Goal: Task Accomplishment & Management: Use online tool/utility

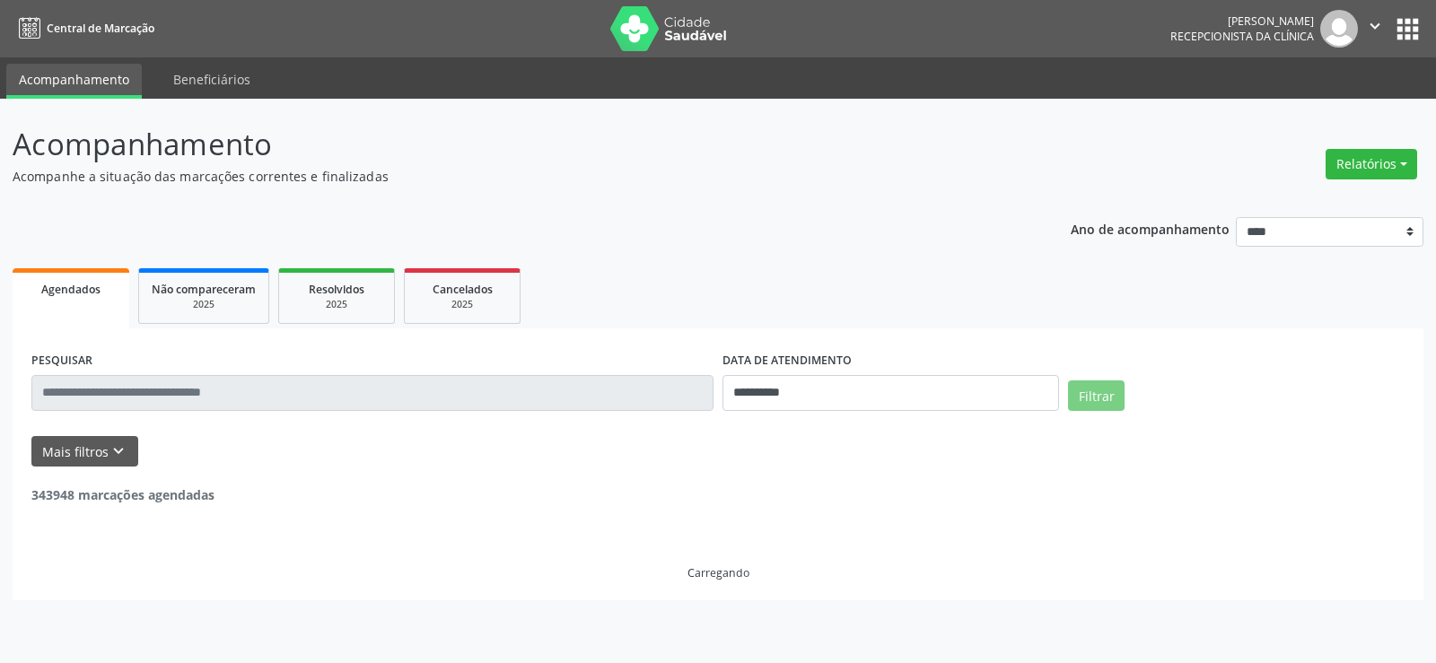
select select "*"
click at [152, 388] on input "text" at bounding box center [372, 393] width 682 height 36
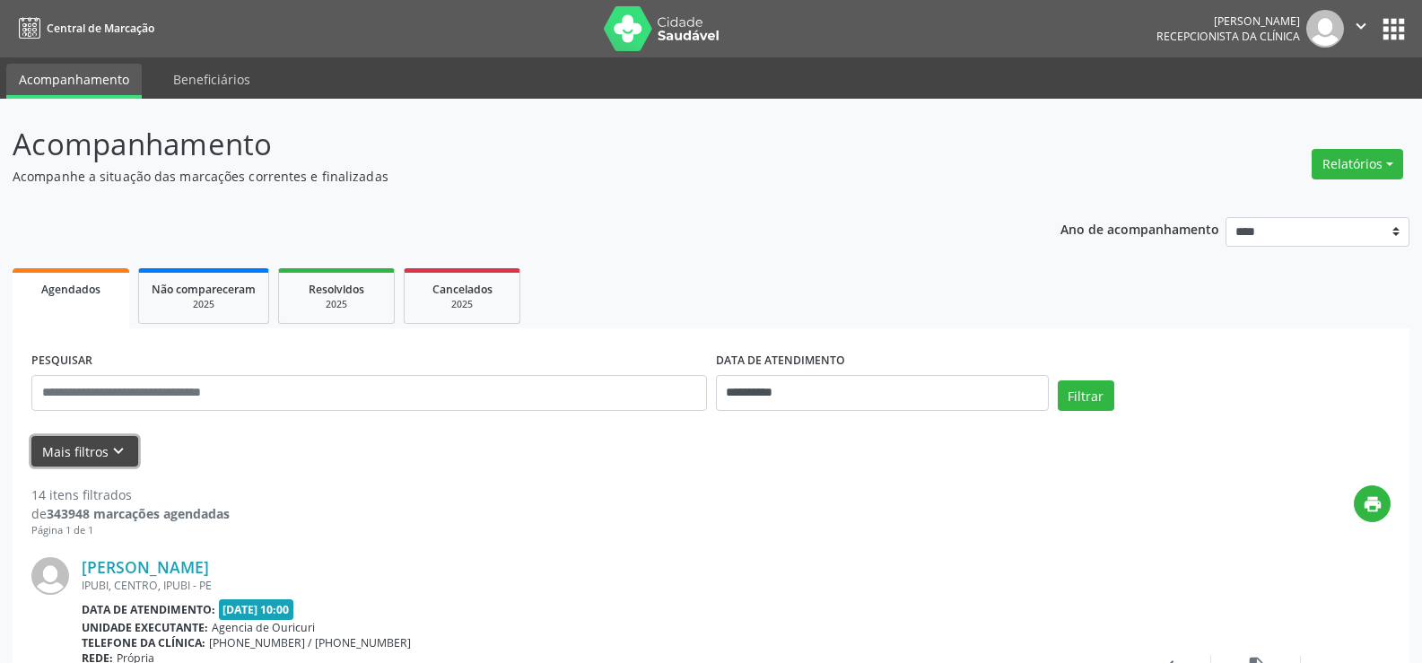
click at [100, 460] on button "Mais filtros keyboard_arrow_down" at bounding box center [84, 451] width 107 height 31
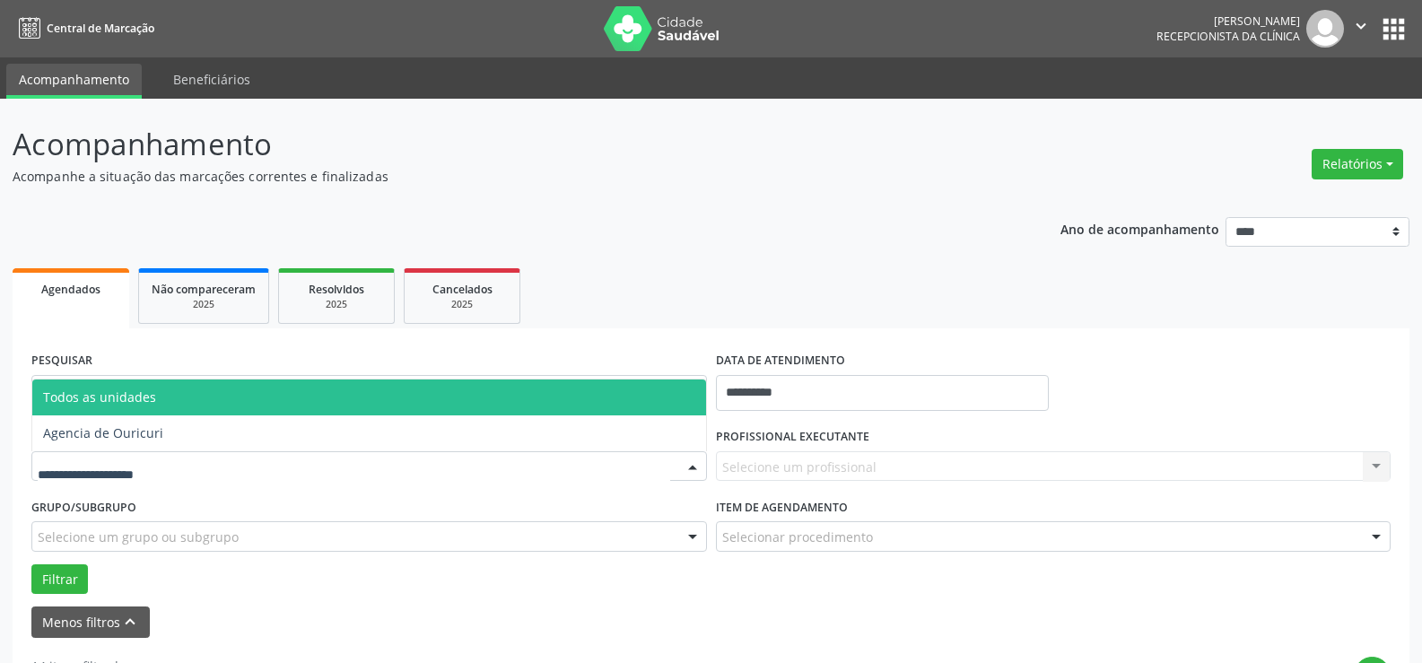
click at [176, 466] on div at bounding box center [369, 466] width 676 height 31
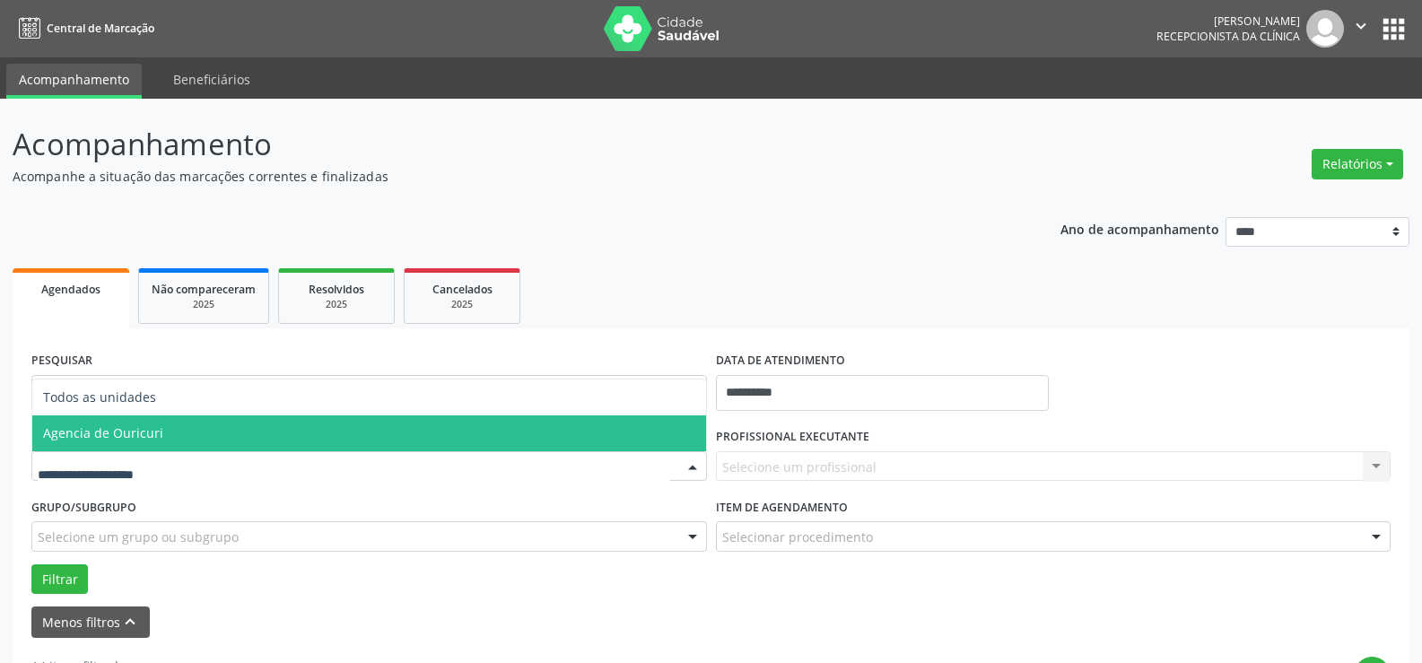
click at [167, 432] on span "Agencia de Ouricuri" at bounding box center [369, 433] width 674 height 36
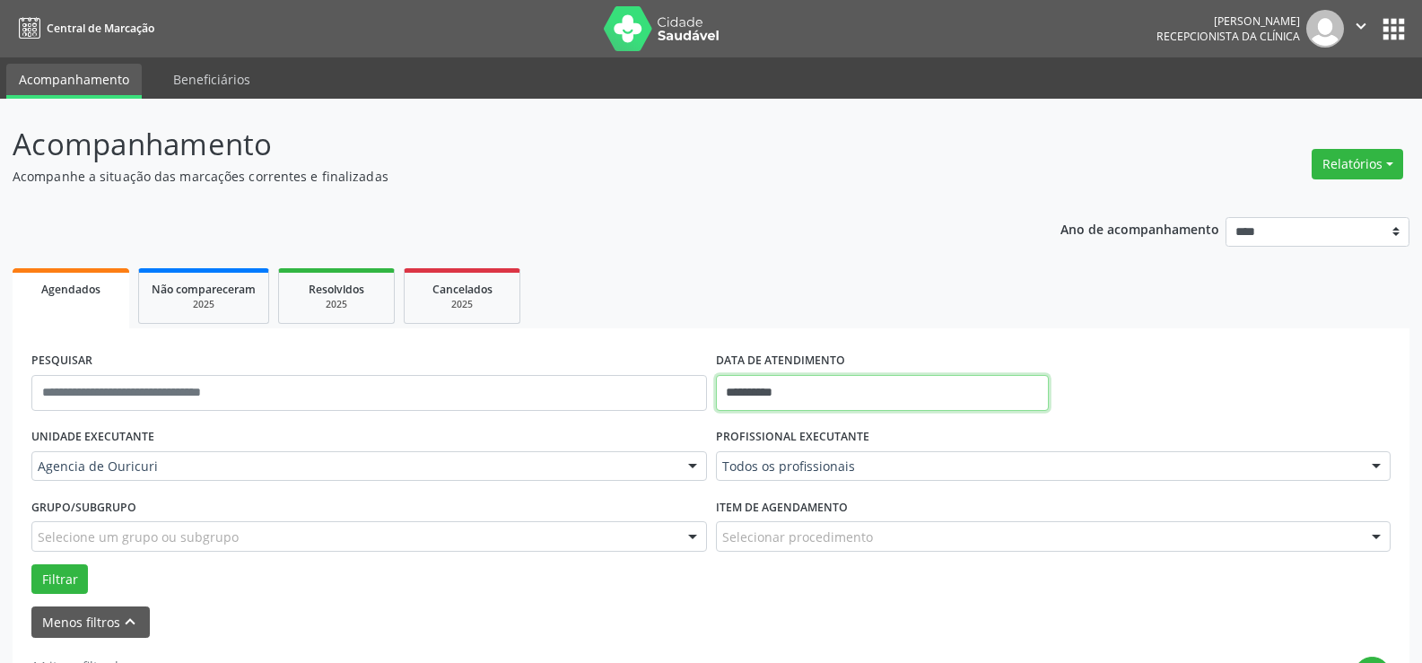
click at [818, 389] on input "**********" at bounding box center [882, 393] width 333 height 36
click at [808, 262] on span "14" at bounding box center [814, 248] width 35 height 35
type input "**********"
click at [808, 262] on span "14" at bounding box center [814, 248] width 35 height 35
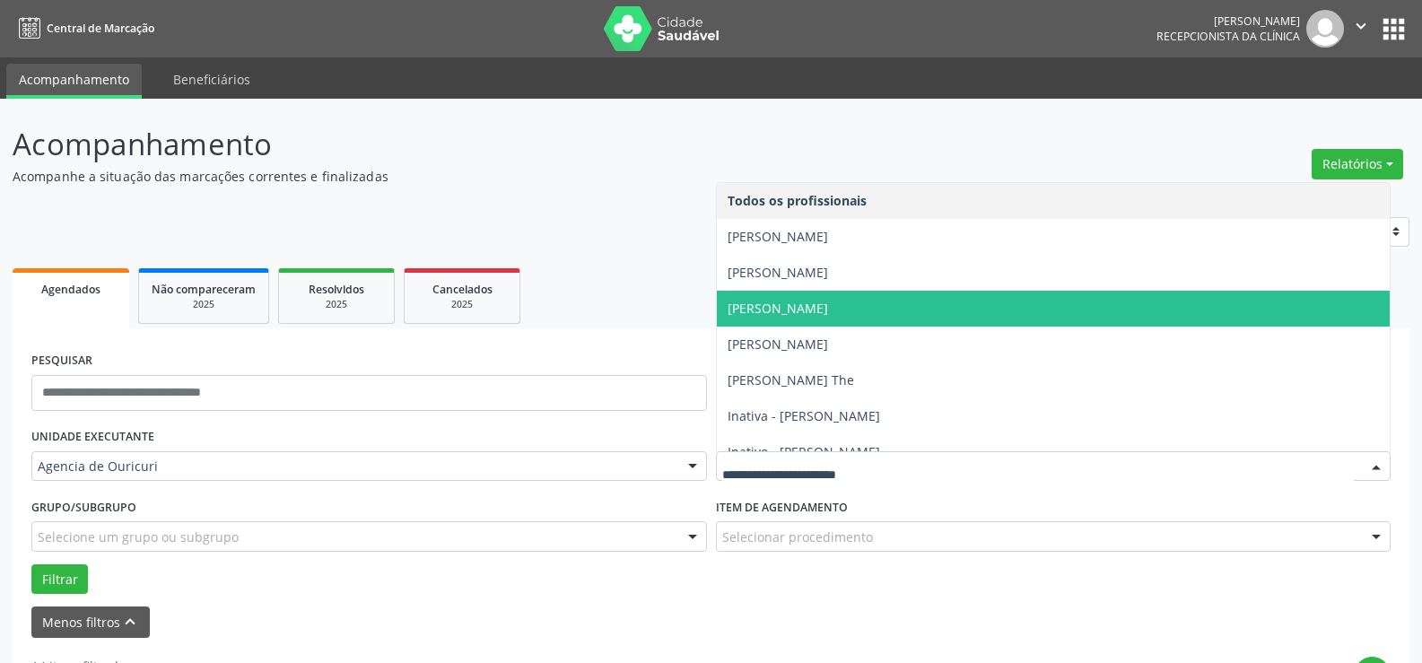
scroll to position [378, 0]
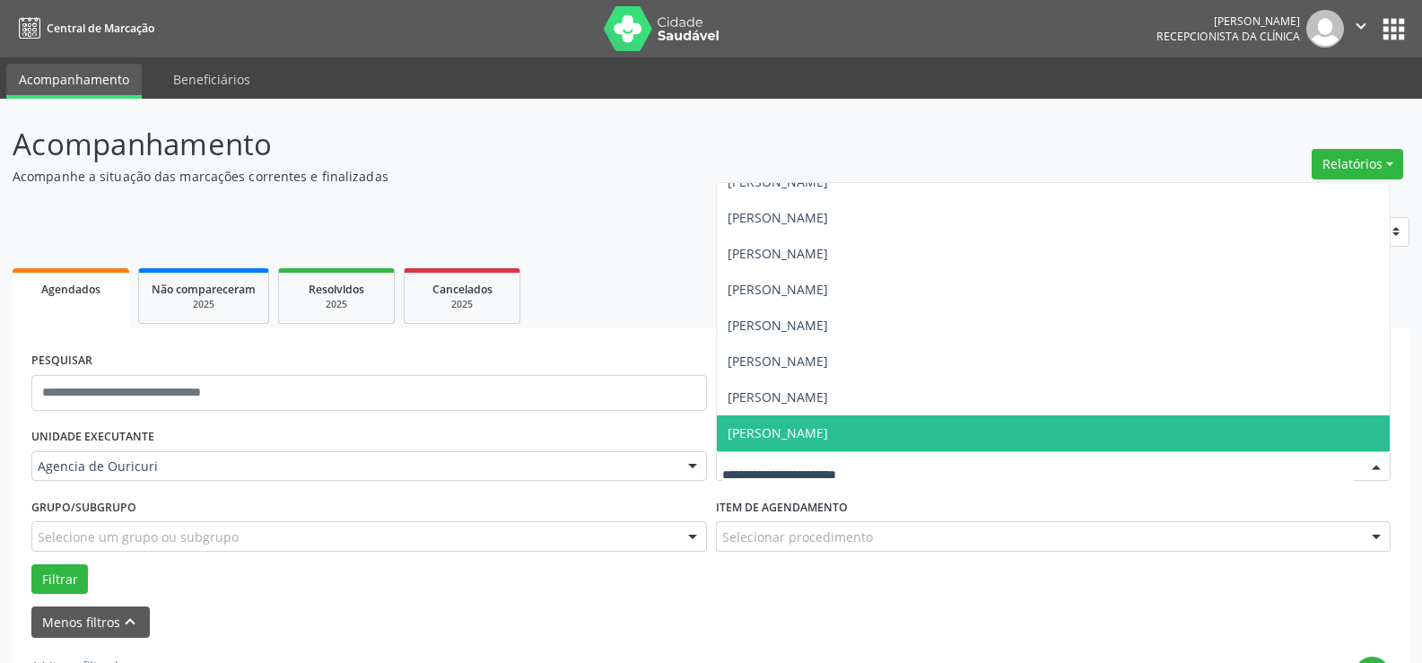
click at [805, 432] on span "[PERSON_NAME]" at bounding box center [778, 432] width 100 height 17
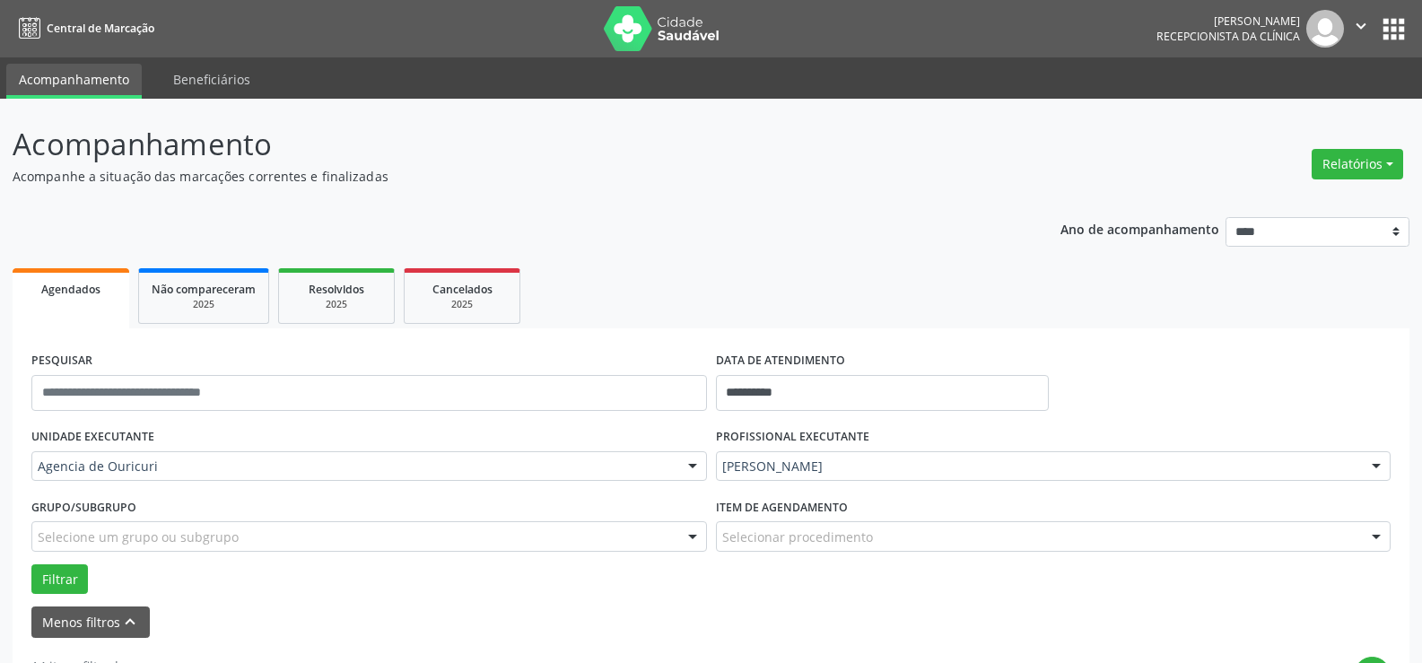
click at [834, 551] on div "Selecionar procedimento" at bounding box center [1054, 536] width 676 height 31
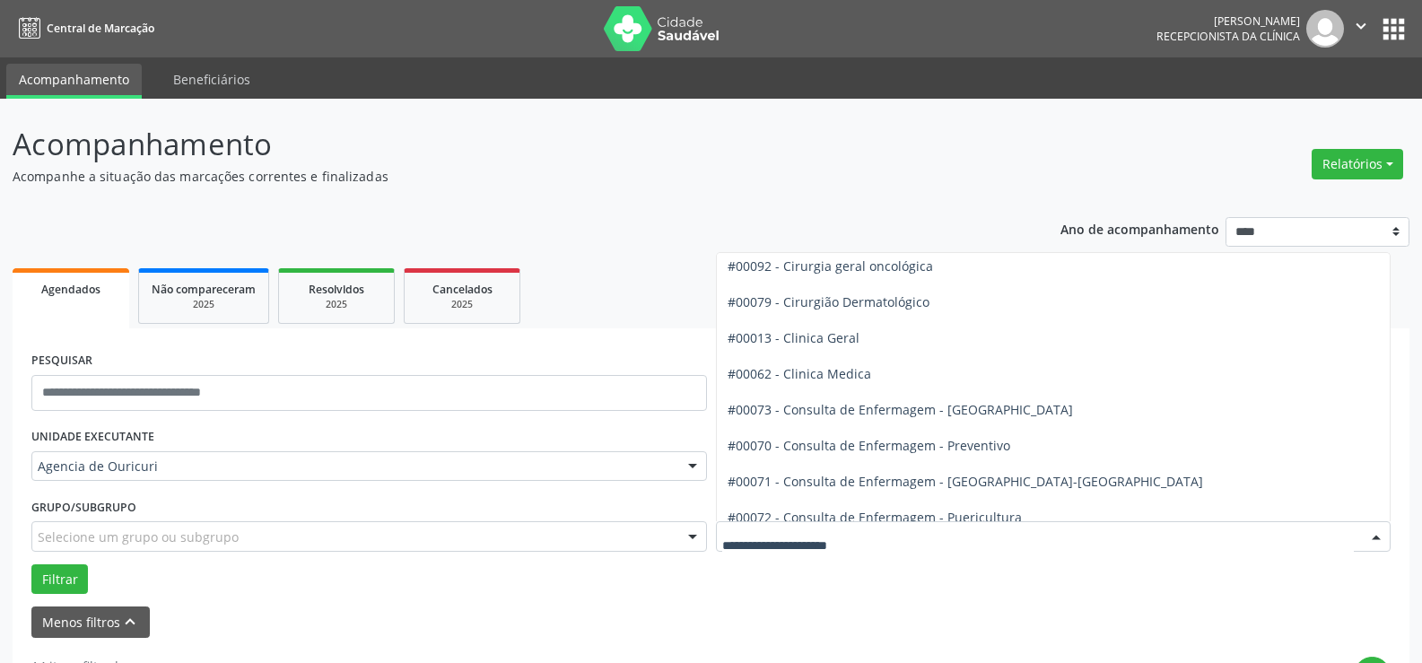
scroll to position [538, 0]
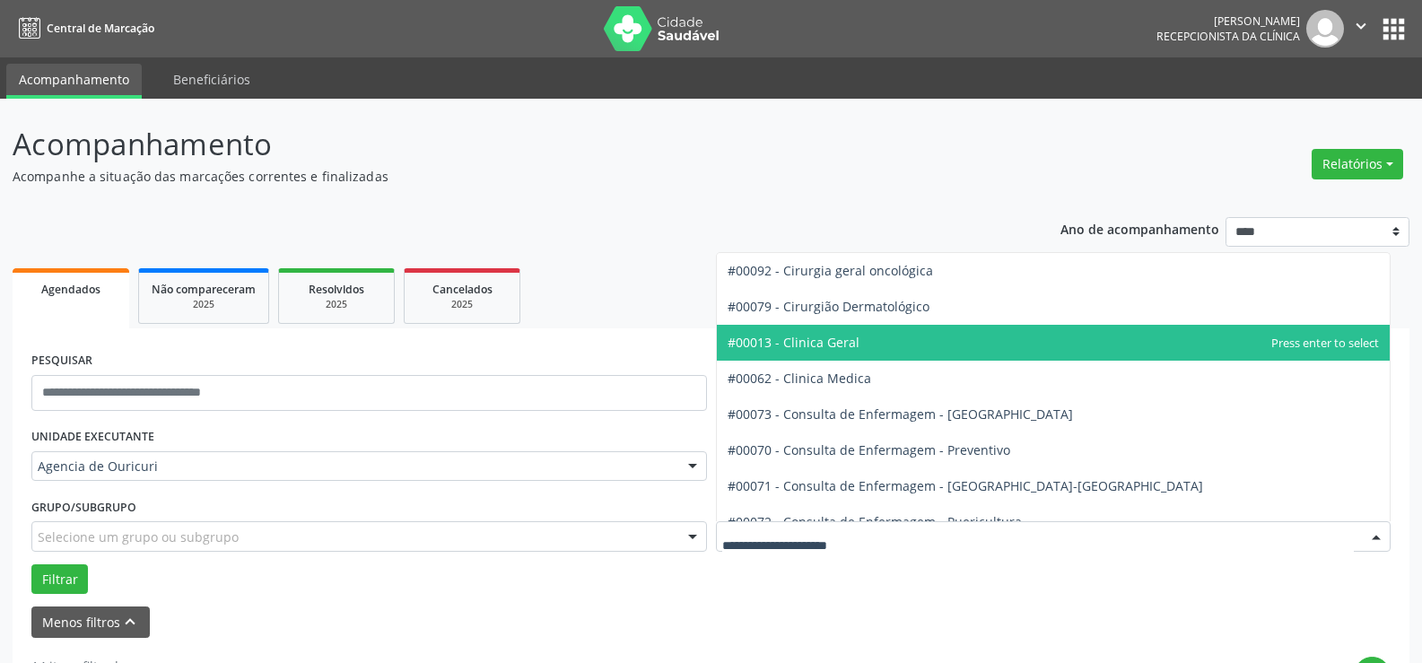
click at [878, 346] on span "#00013 - Clinica Geral" at bounding box center [1054, 343] width 674 height 36
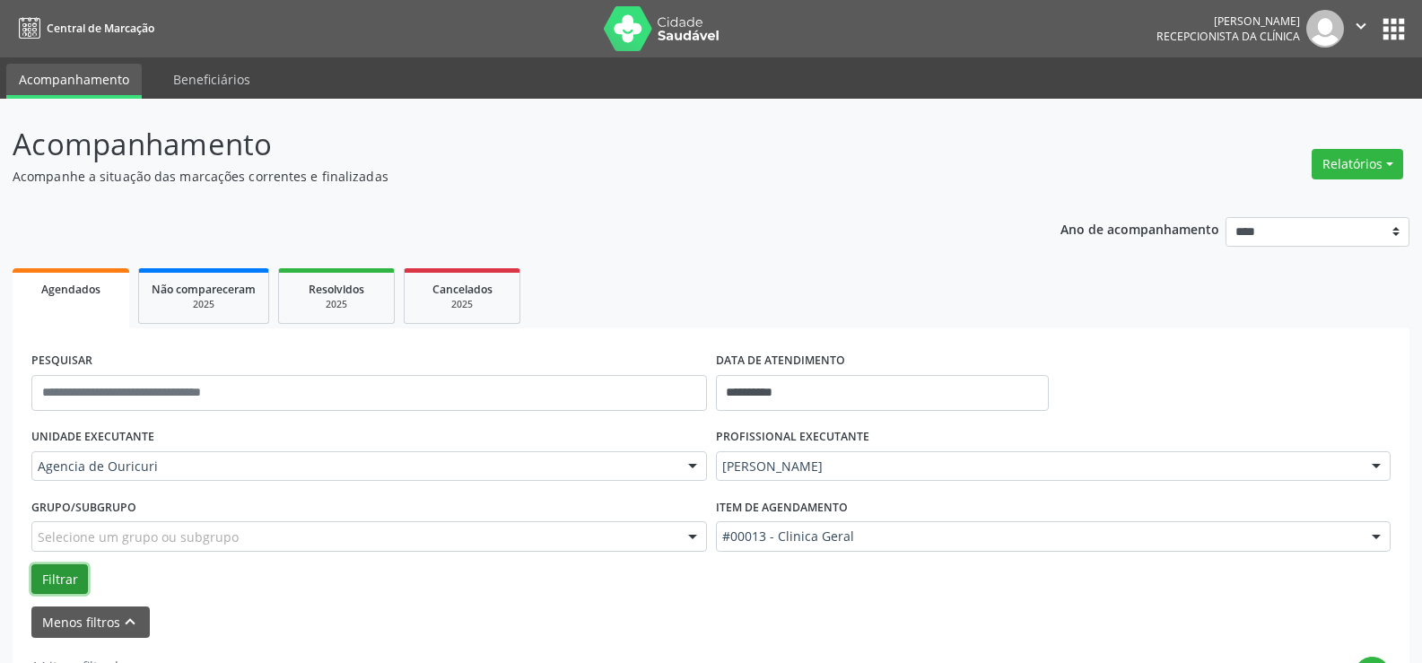
click at [56, 566] on button "Filtrar" at bounding box center [59, 579] width 57 height 31
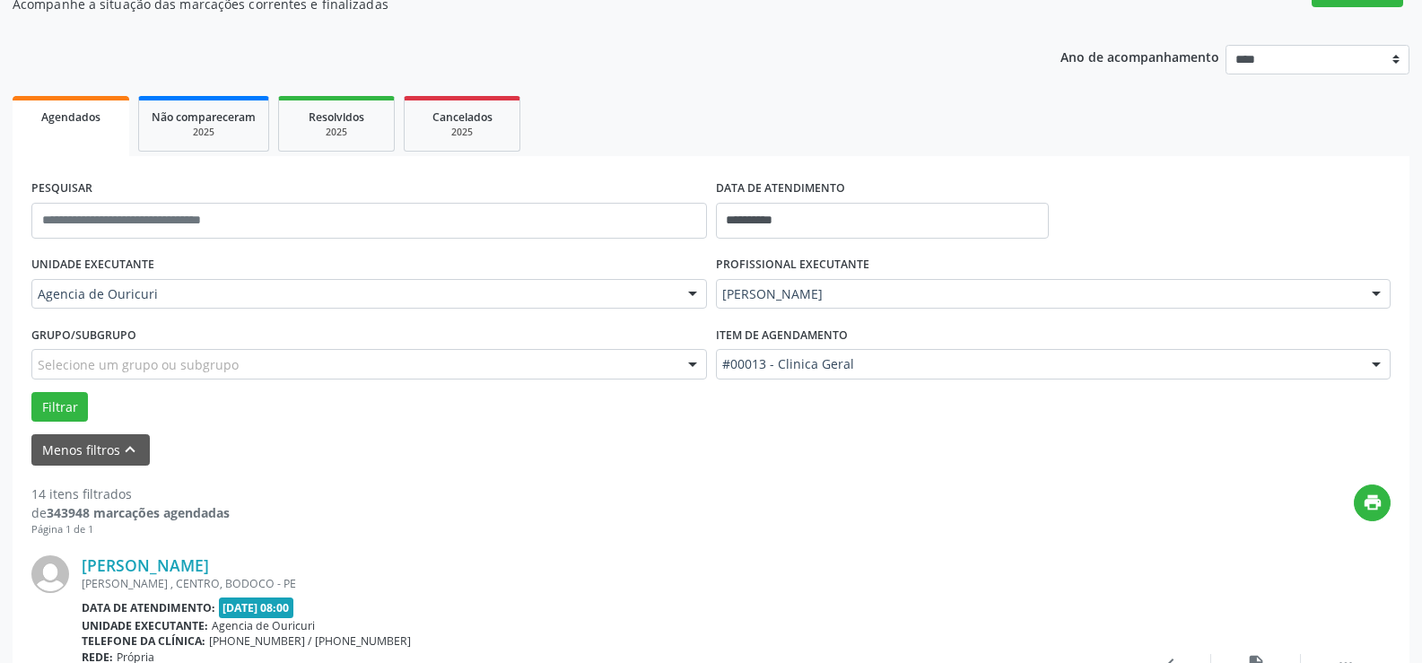
scroll to position [179, 0]
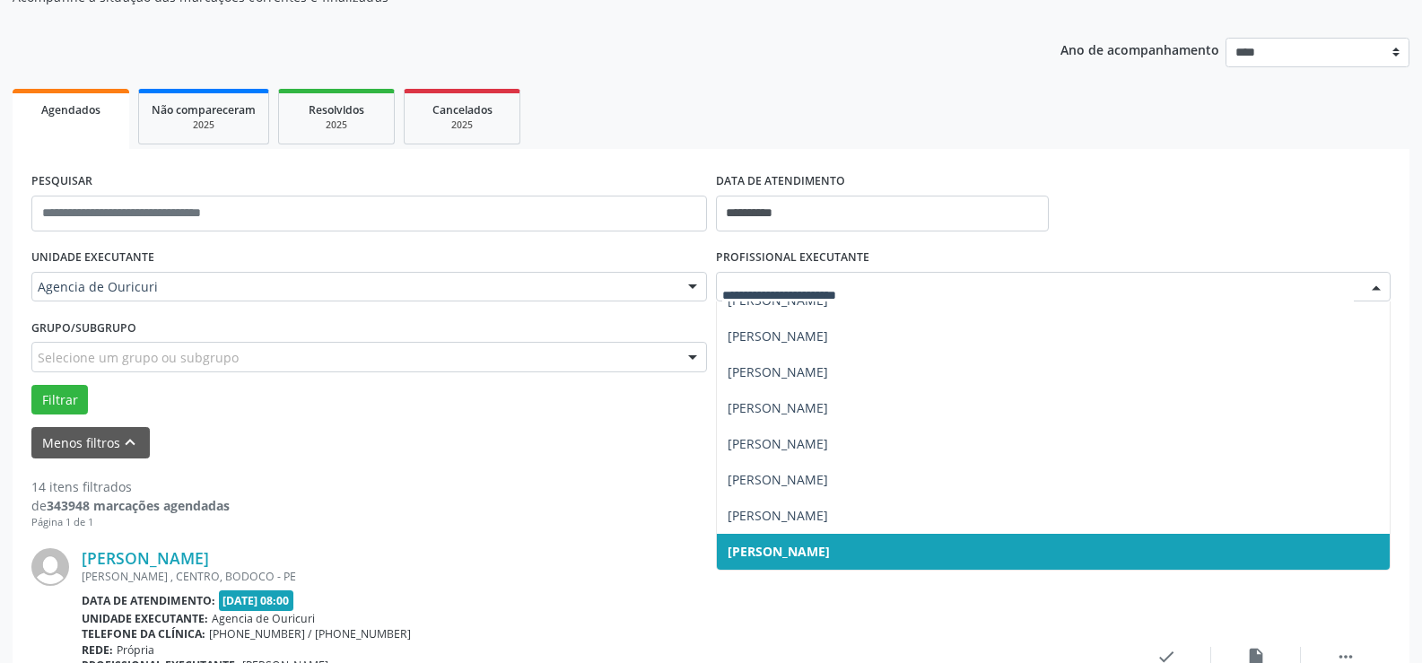
click at [830, 544] on span "[PERSON_NAME]" at bounding box center [779, 551] width 102 height 17
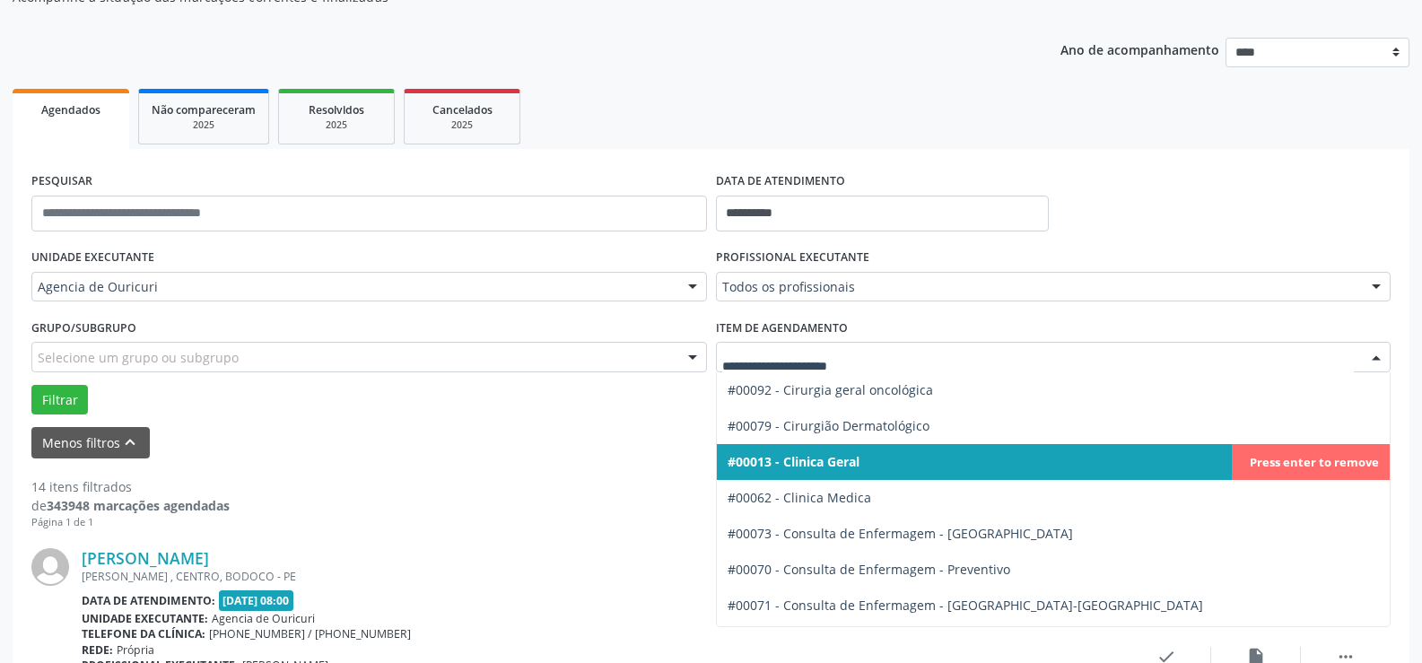
click at [842, 455] on span "#00013 - Clinica Geral" at bounding box center [794, 461] width 132 height 17
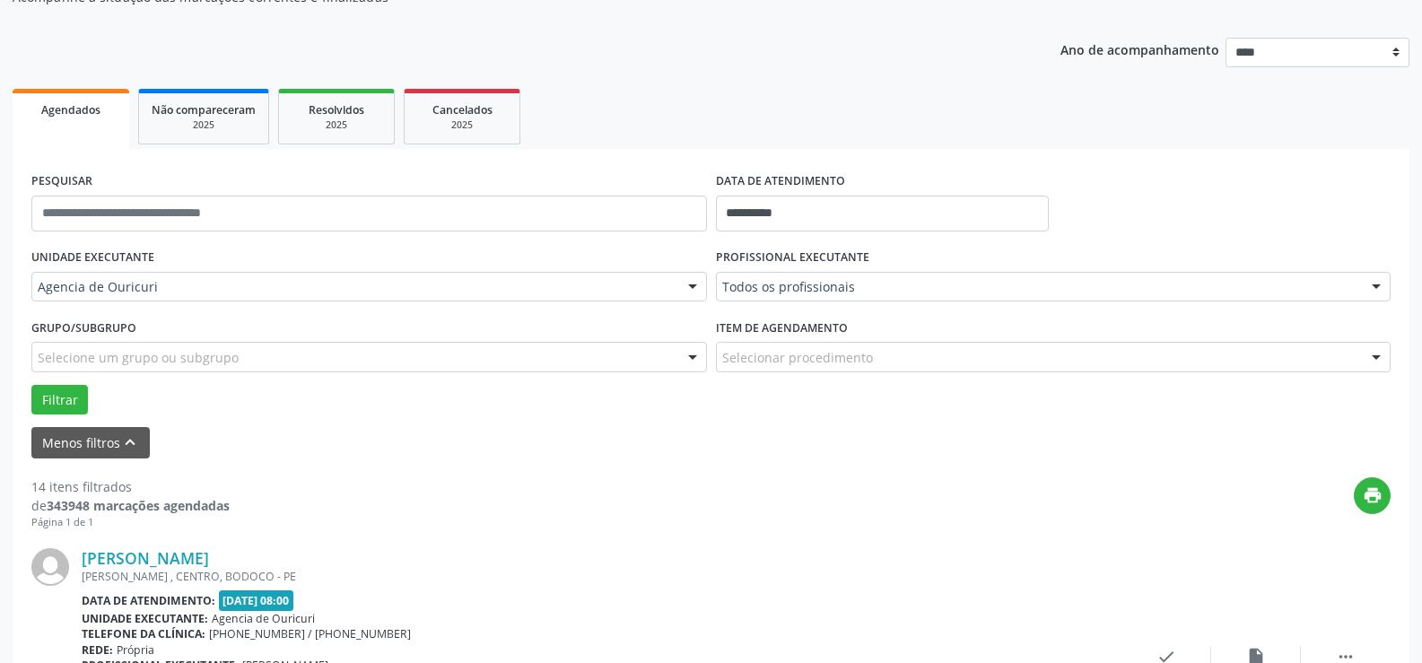
click at [842, 455] on div "Menos filtros keyboard_arrow_up" at bounding box center [711, 442] width 1368 height 31
click at [871, 338] on div "Item de agendamento Selecionar procedimento #0000 - Alergologia #0001 - Angiolo…" at bounding box center [1054, 342] width 676 height 57
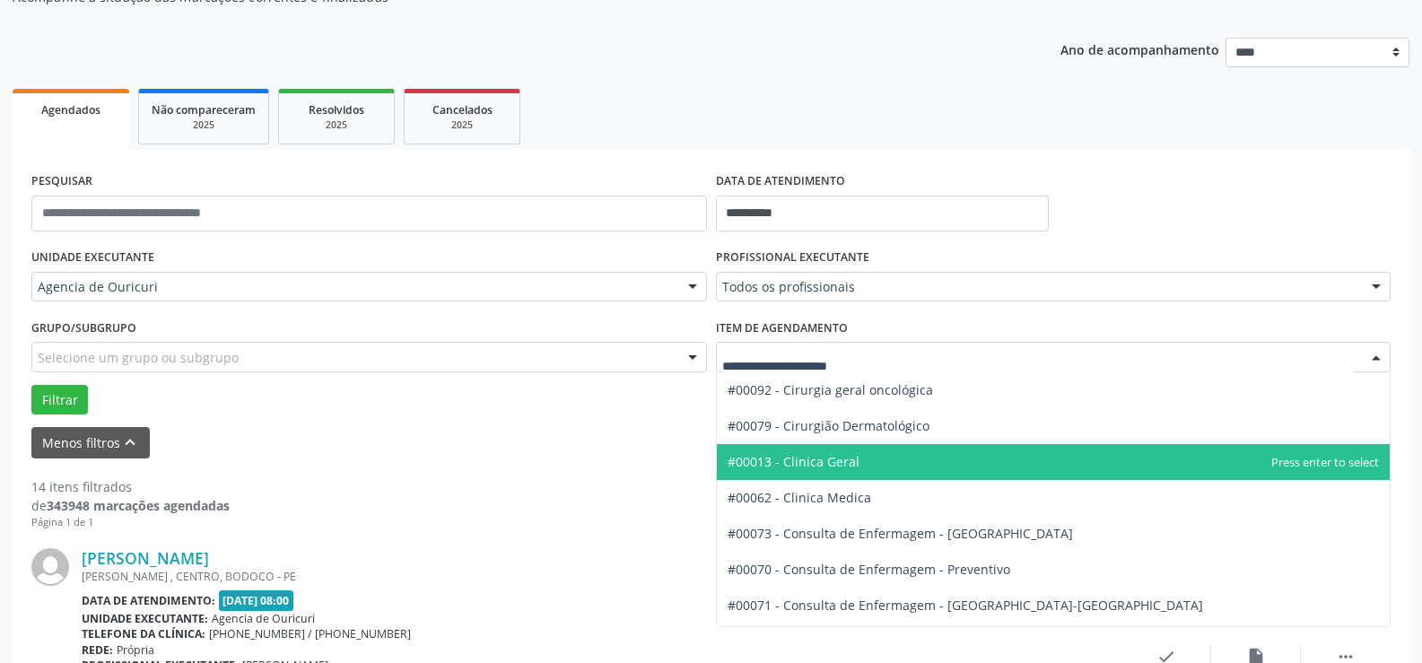
click at [876, 357] on div at bounding box center [1054, 357] width 676 height 31
click at [817, 453] on span "#00013 - Clinica Geral" at bounding box center [794, 461] width 132 height 17
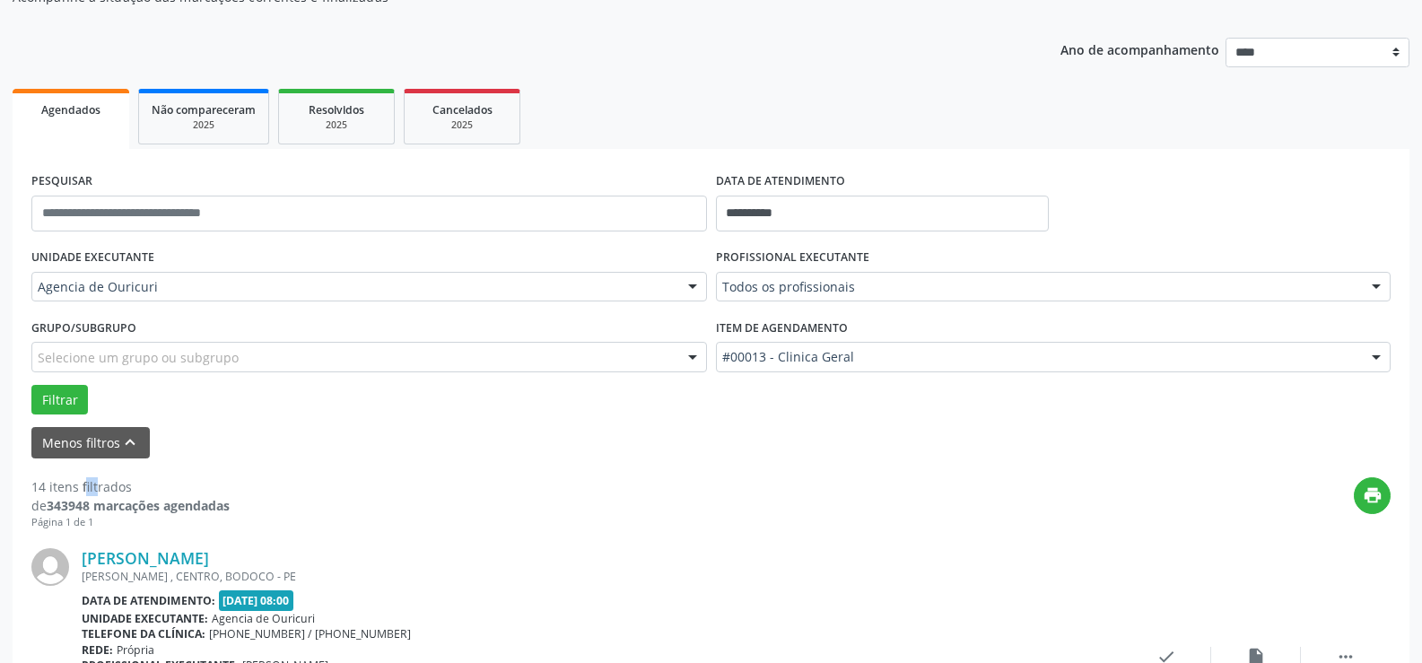
click at [817, 453] on div "Menos filtros keyboard_arrow_up" at bounding box center [711, 442] width 1368 height 31
click at [47, 413] on button "Filtrar" at bounding box center [59, 400] width 57 height 31
click at [1378, 498] on icon "print" at bounding box center [1373, 495] width 20 height 20
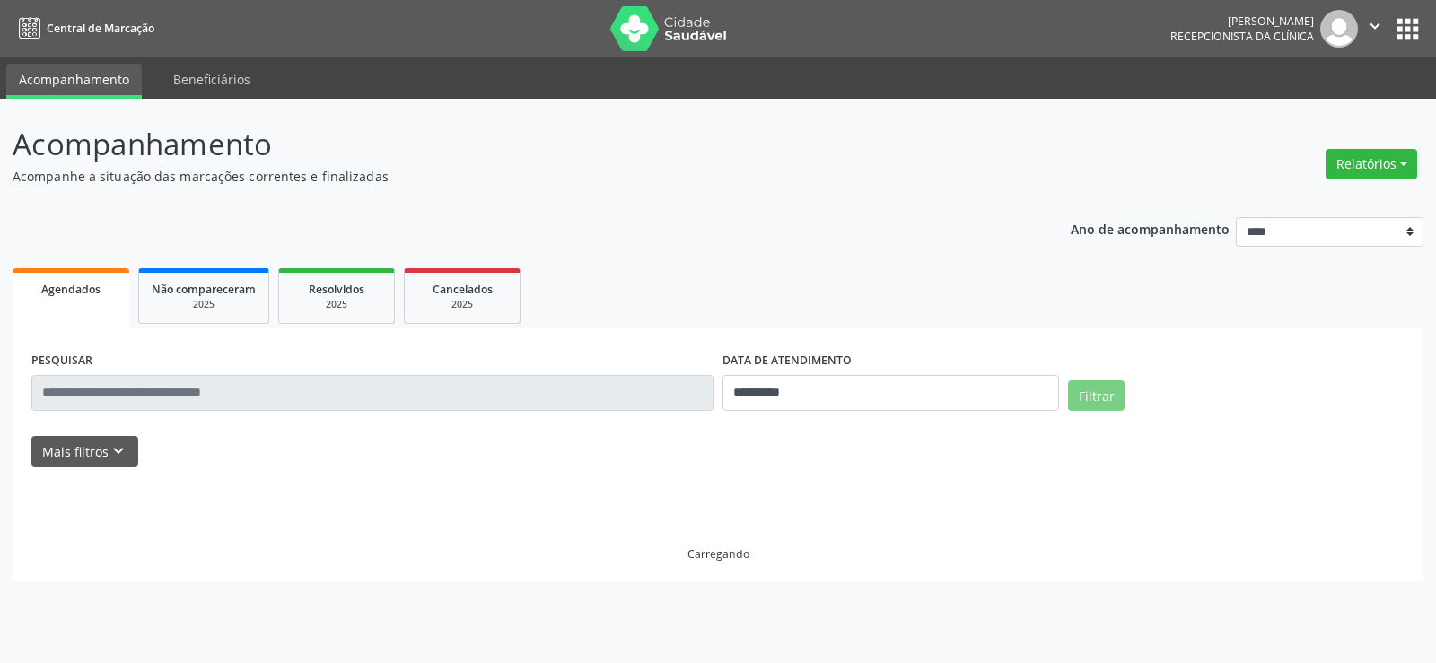
select select "*"
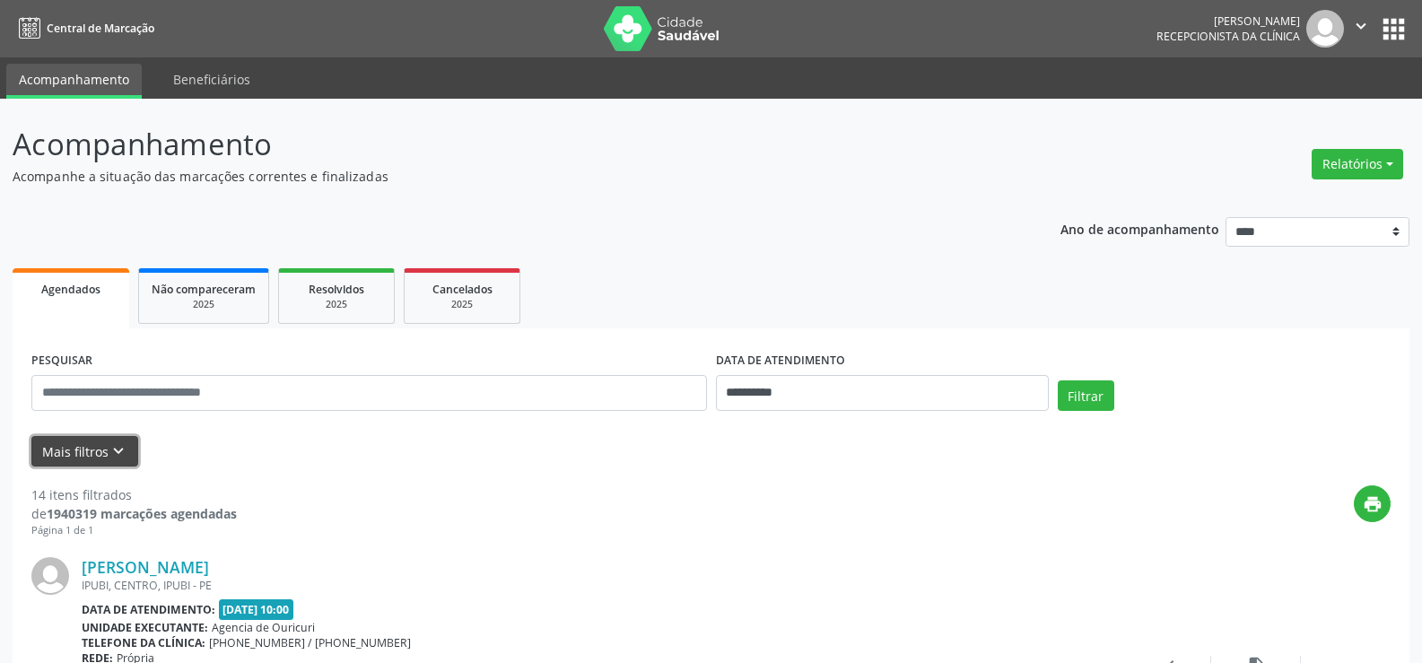
click at [109, 441] on icon "keyboard_arrow_down" at bounding box center [119, 451] width 20 height 20
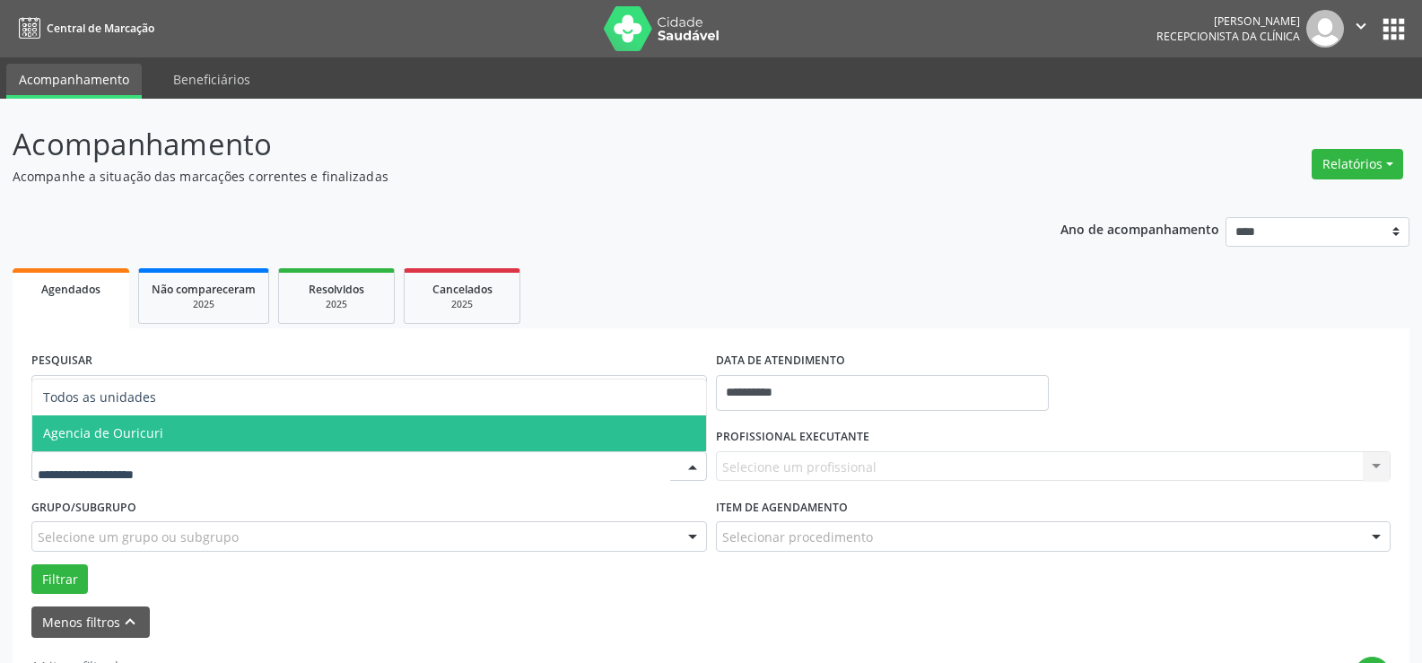
click at [142, 423] on span "Agencia de Ouricuri" at bounding box center [369, 433] width 674 height 36
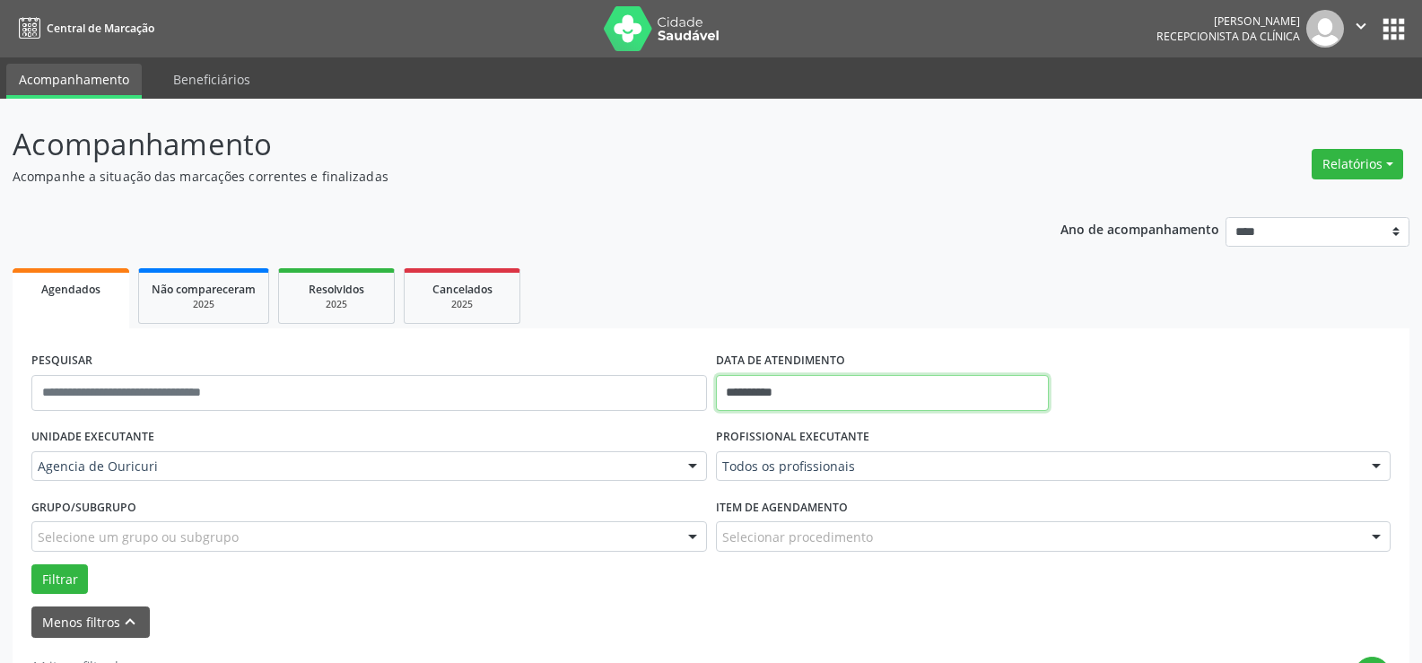
click at [835, 398] on input "**********" at bounding box center [882, 393] width 333 height 36
click at [809, 250] on span "14" at bounding box center [814, 248] width 35 height 35
type input "**********"
click at [809, 250] on span "14" at bounding box center [814, 248] width 35 height 35
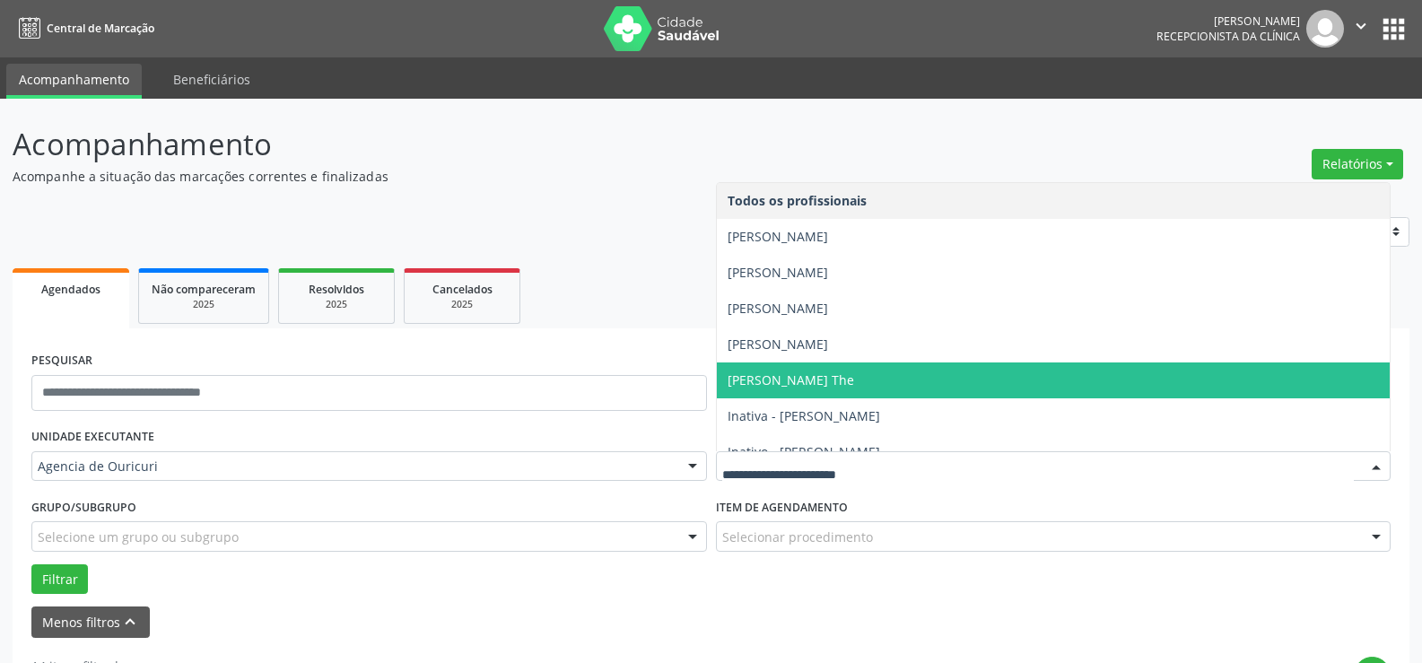
scroll to position [90, 0]
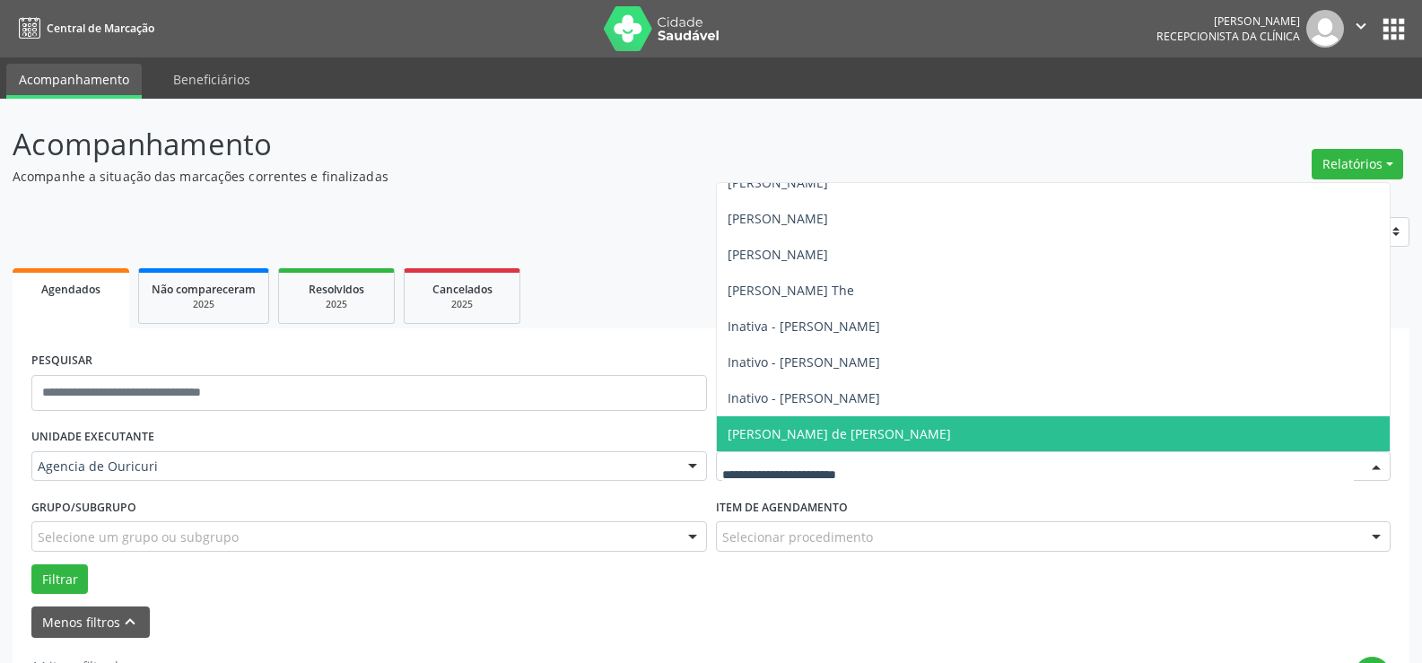
click at [752, 428] on span "[PERSON_NAME] de [PERSON_NAME]" at bounding box center [839, 433] width 223 height 17
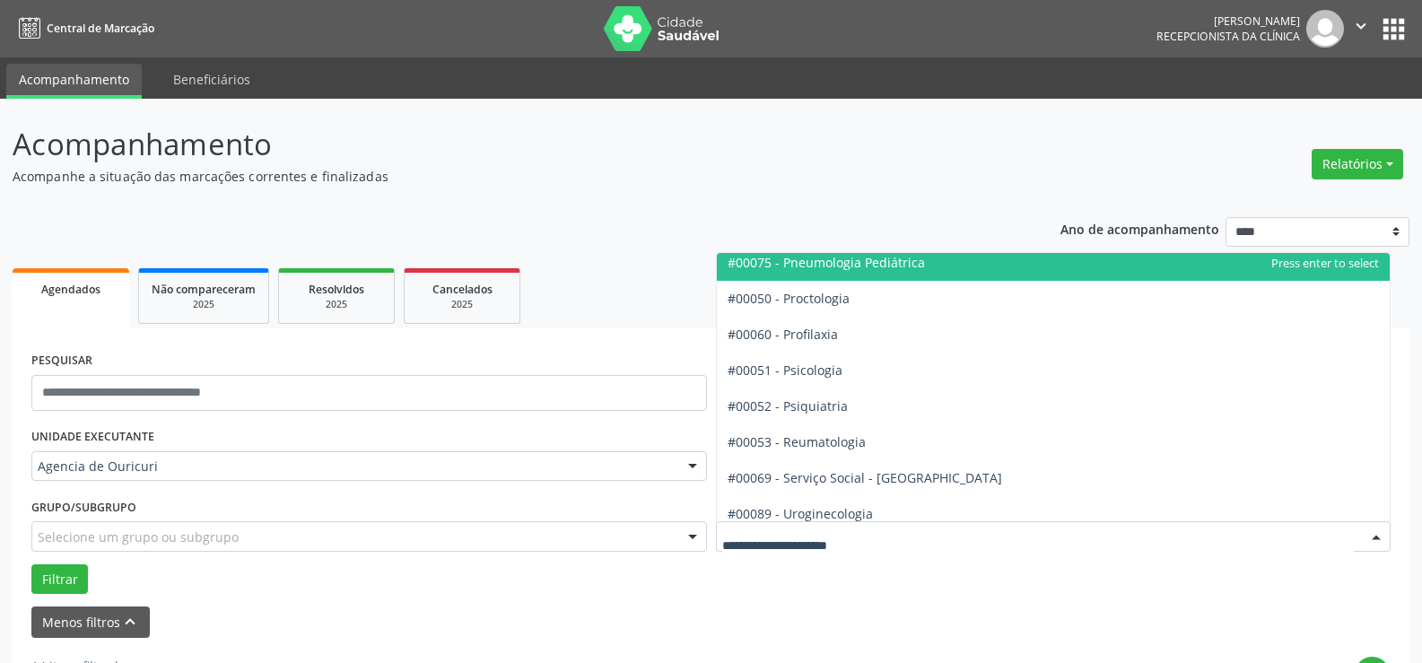
scroll to position [2961, 0]
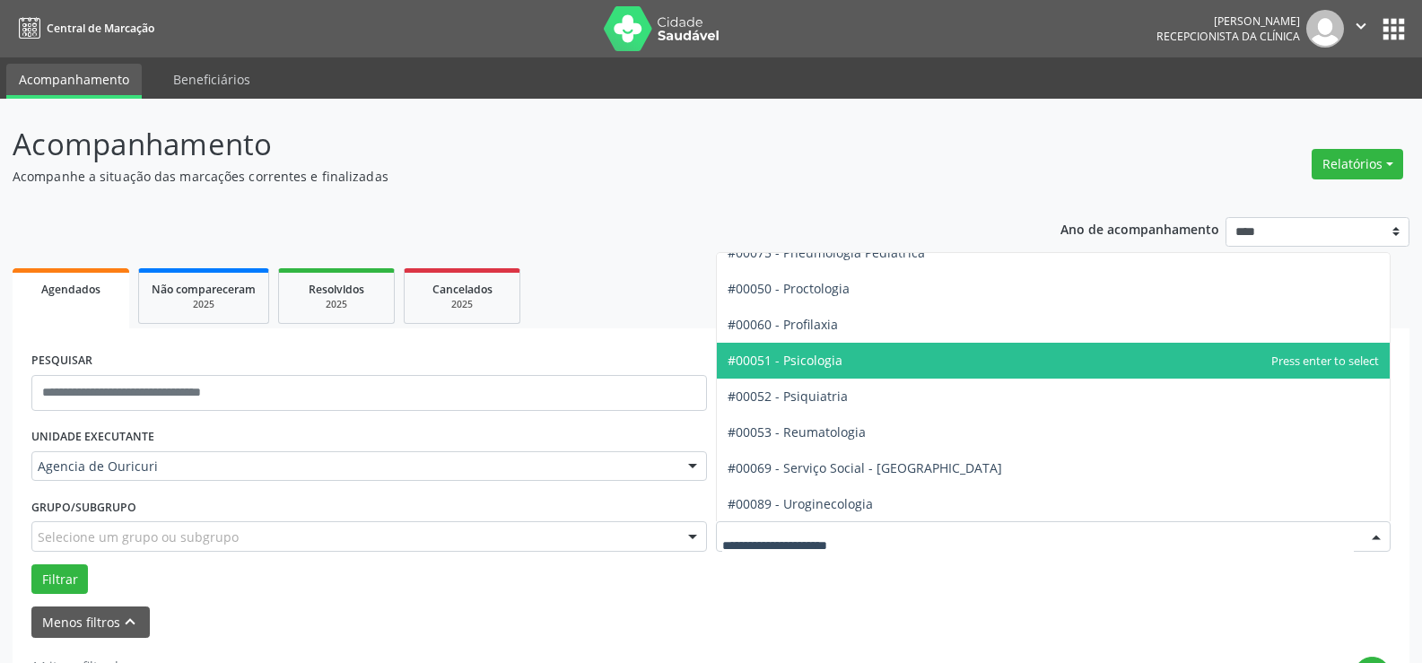
click at [821, 345] on span "#00051 - Psicologia" at bounding box center [1054, 361] width 674 height 36
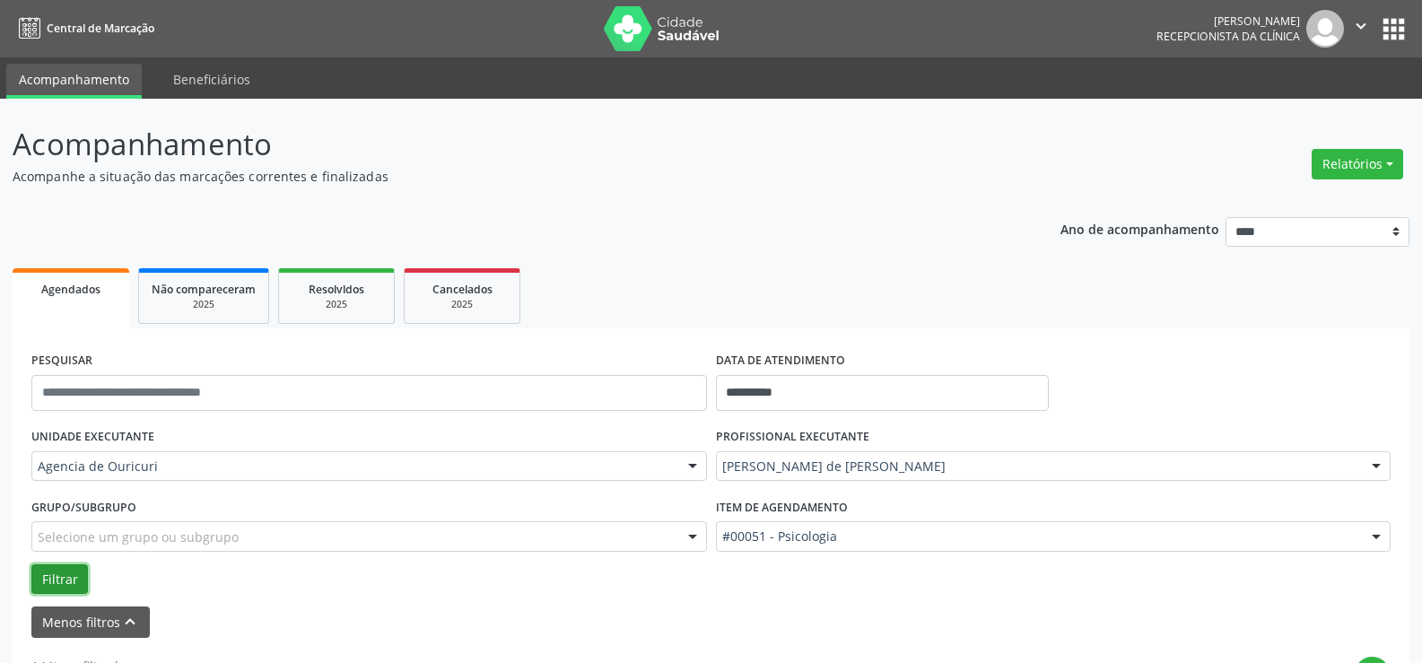
click at [66, 588] on button "Filtrar" at bounding box center [59, 579] width 57 height 31
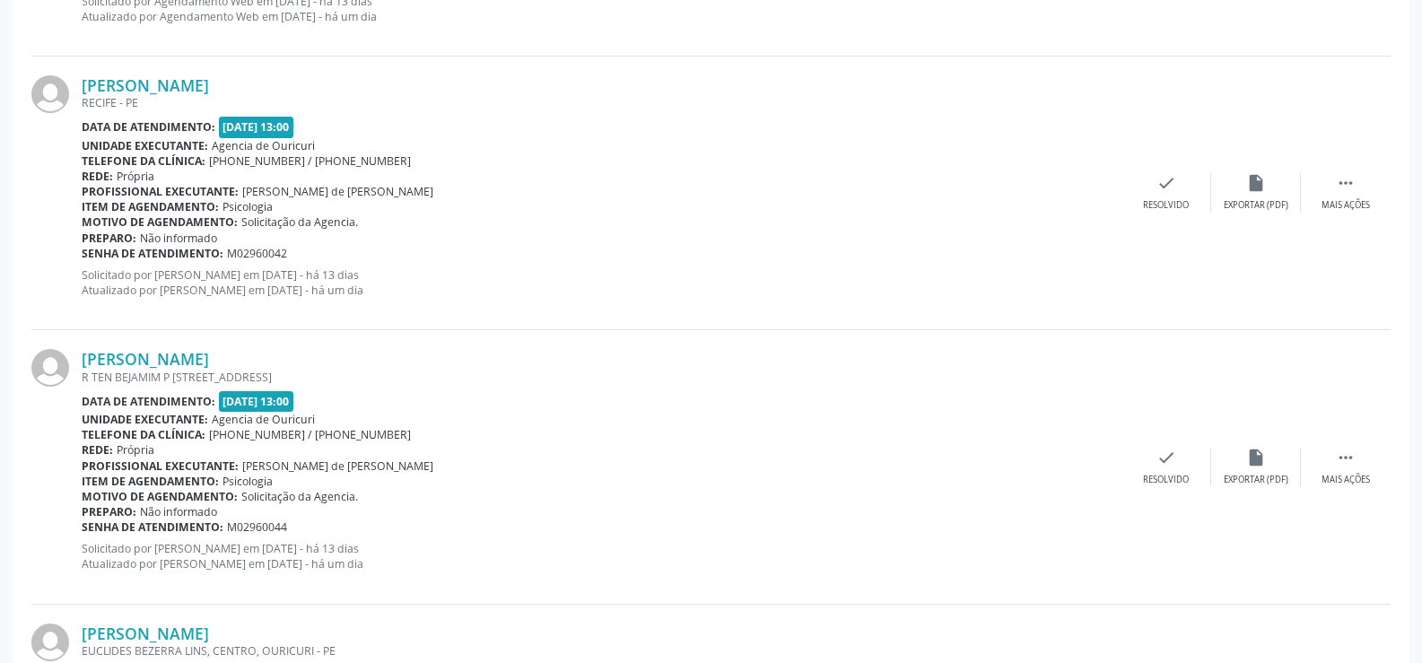
scroll to position [897, 0]
